Goal: Information Seeking & Learning: Check status

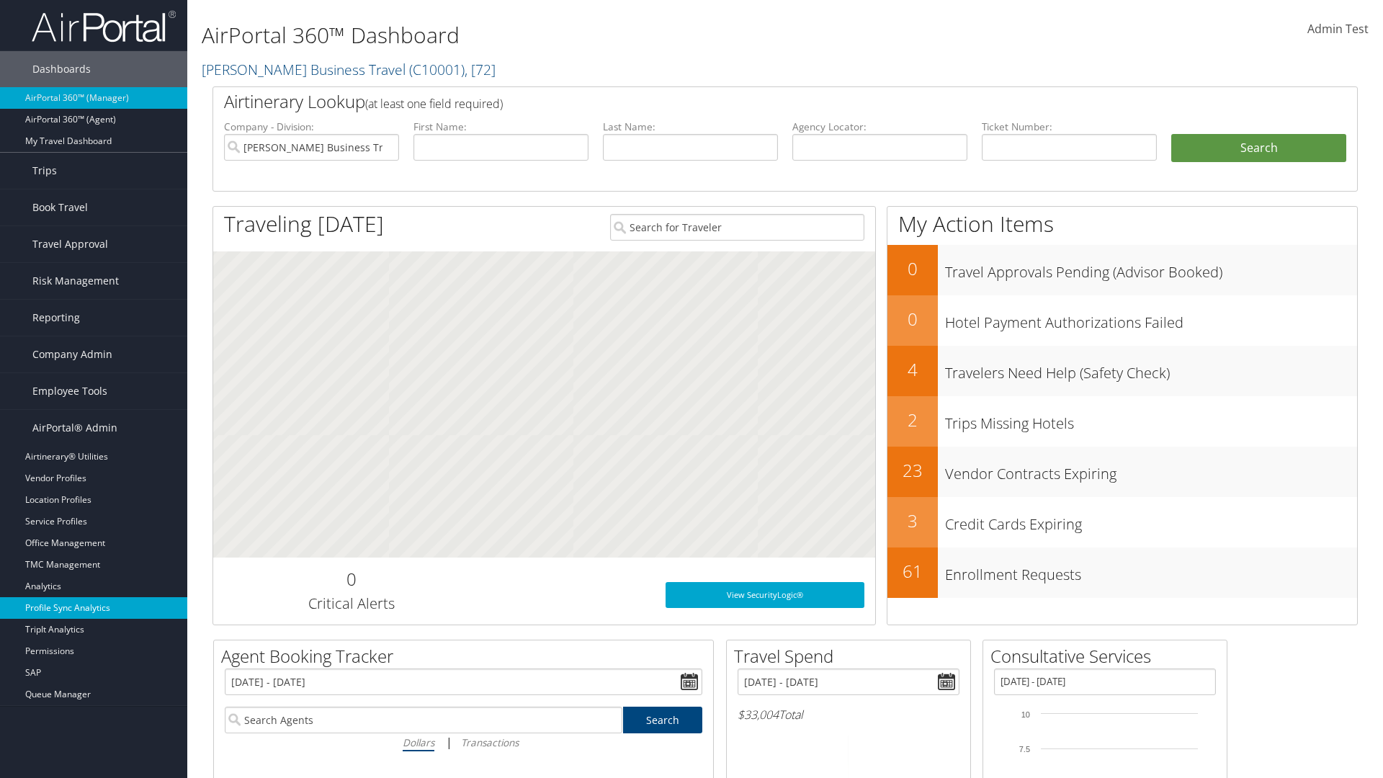
click at [94, 608] on link "Profile Sync Analytics" at bounding box center [93, 608] width 187 height 22
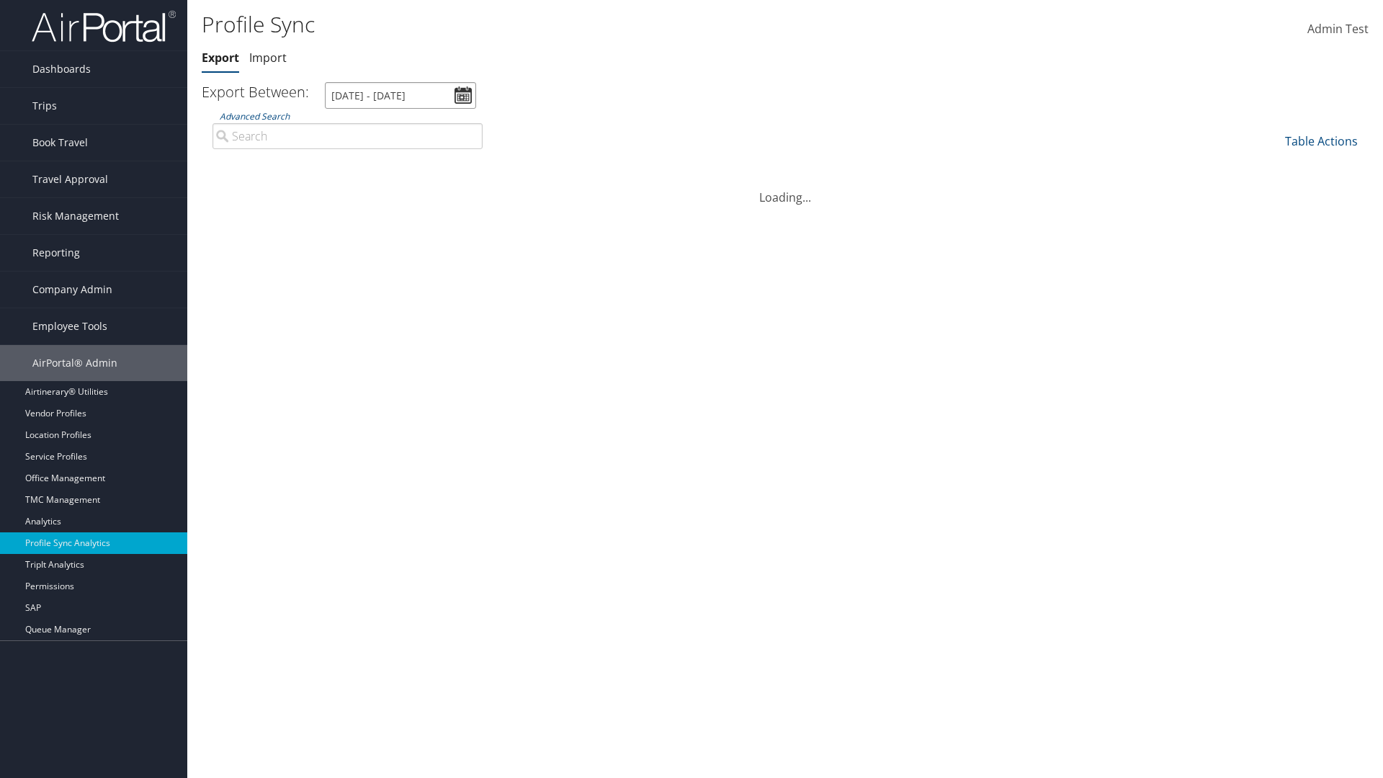
click at [401, 95] on input "8/2/2025 - 9/3/2025" at bounding box center [400, 95] width 151 height 27
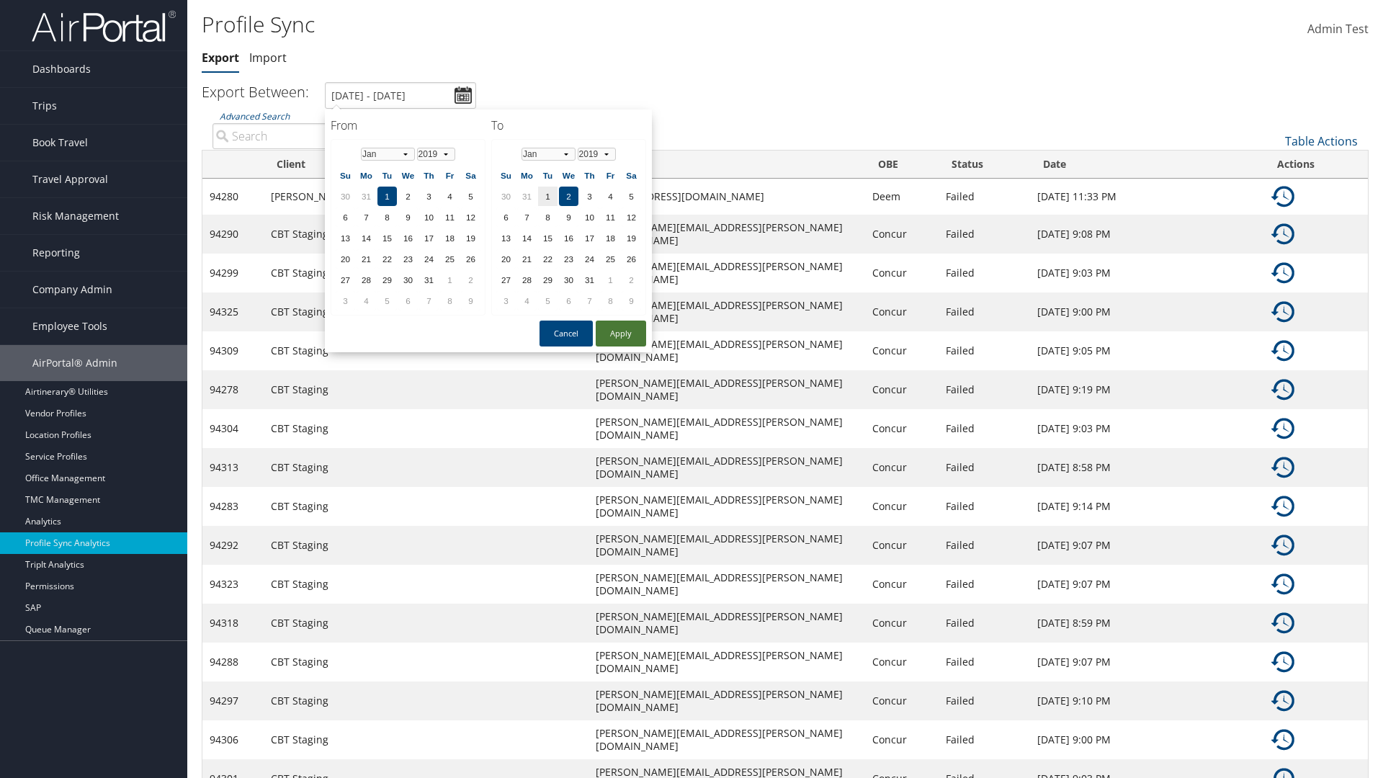
click at [621, 333] on button "Apply" at bounding box center [621, 334] width 50 height 26
type input "1/1/2019 - 1/2/2019"
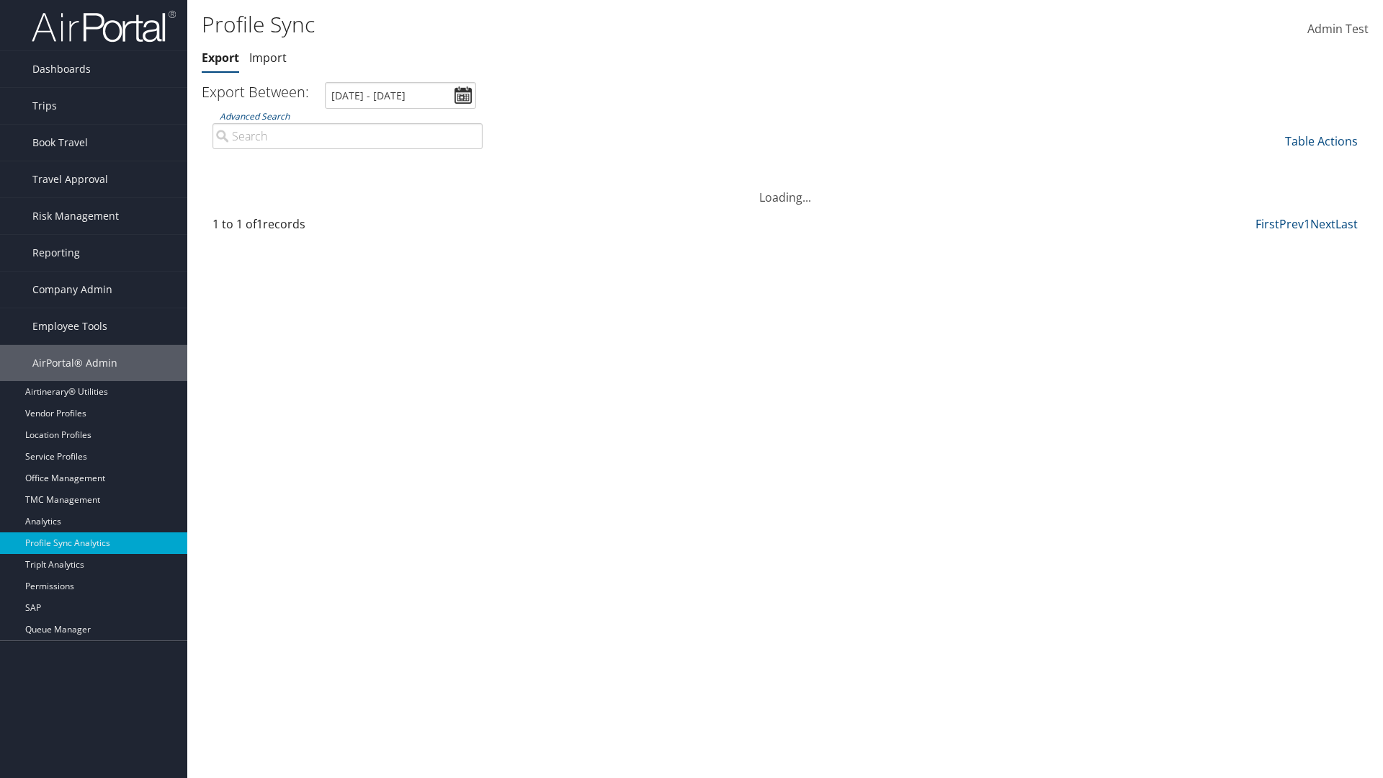
type input "BayMark Health Services"
